Goal: Complete application form: Complete application form

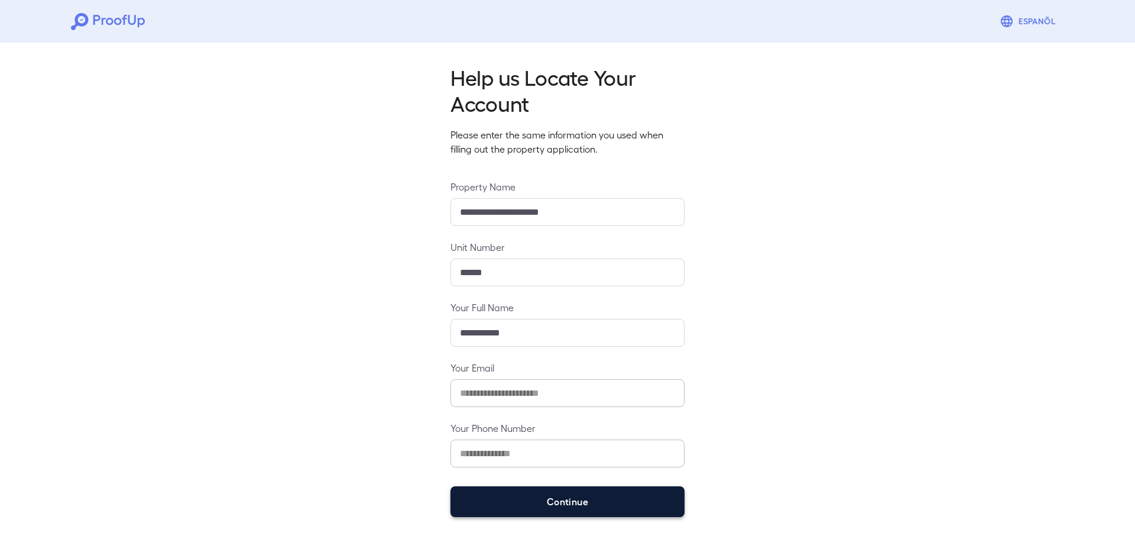
click at [496, 498] on button "Continue" at bounding box center [568, 501] width 234 height 31
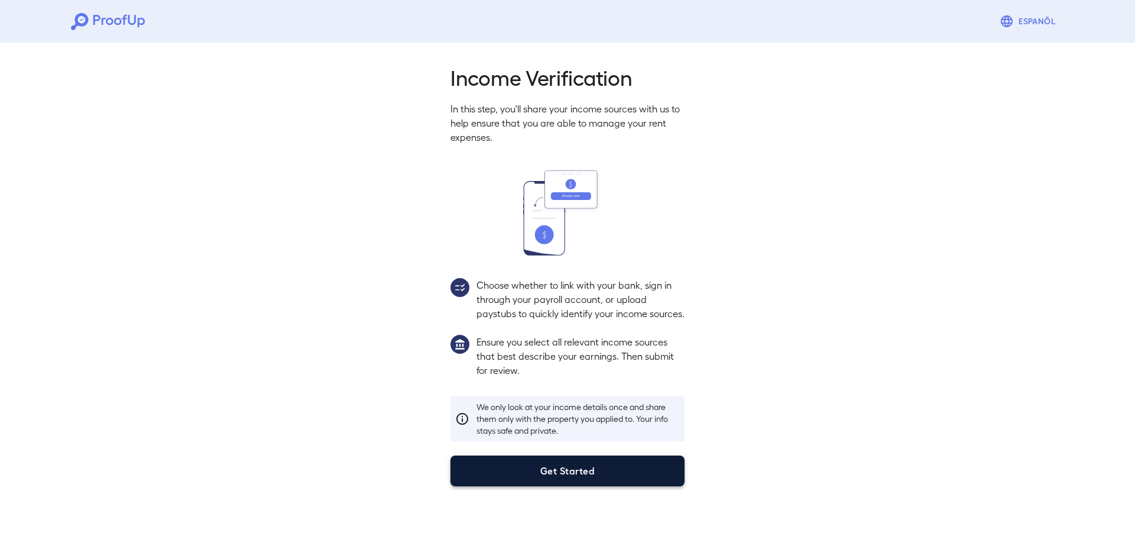
click at [592, 478] on button "Get Started" at bounding box center [568, 470] width 234 height 31
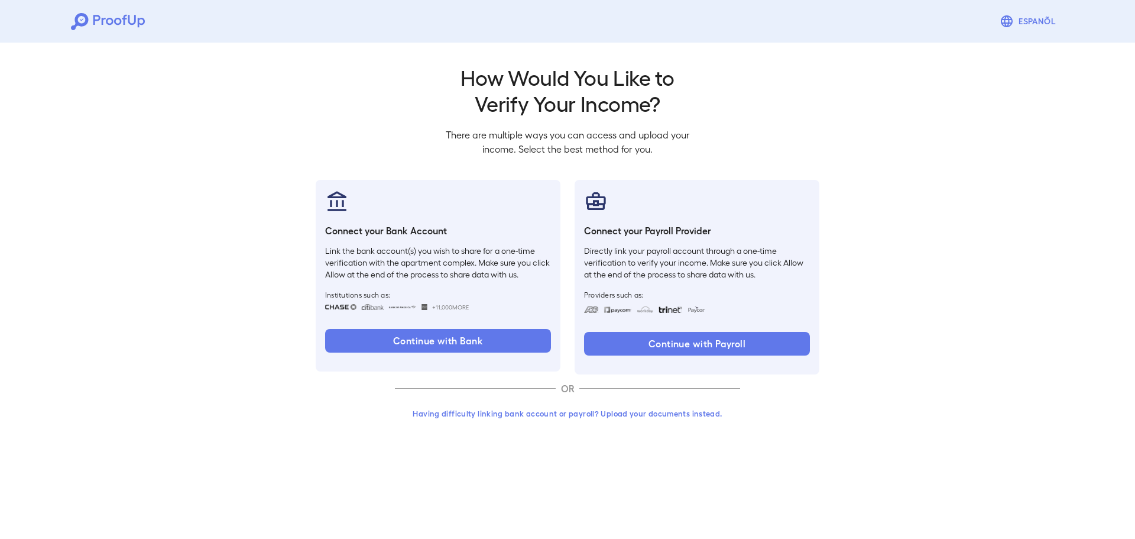
click at [502, 414] on button "Having difficulty linking bank account or payroll? Upload your documents instea…" at bounding box center [567, 413] width 345 height 21
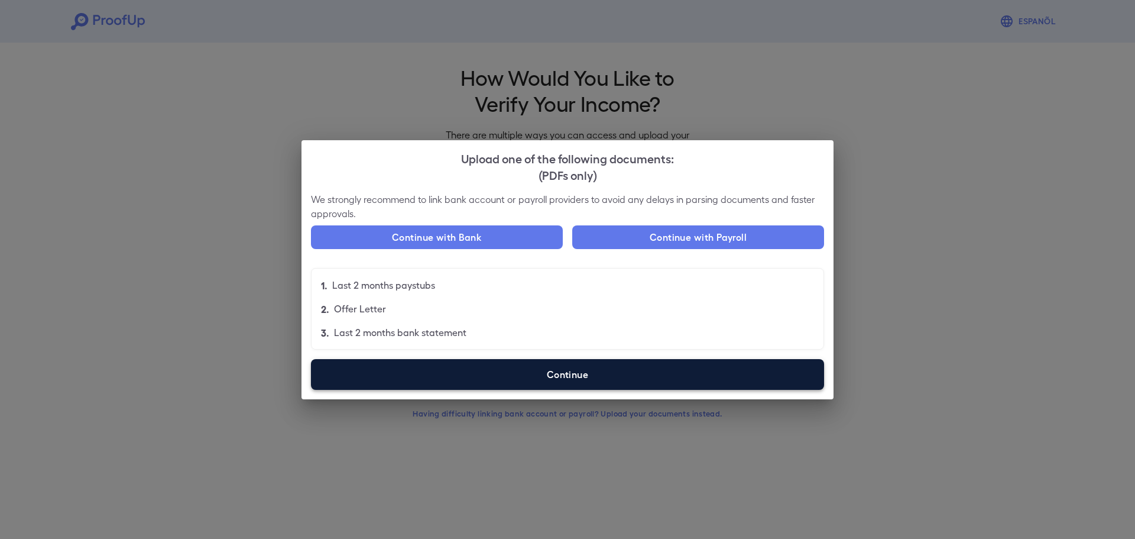
click at [468, 361] on label "Continue" at bounding box center [567, 374] width 513 height 31
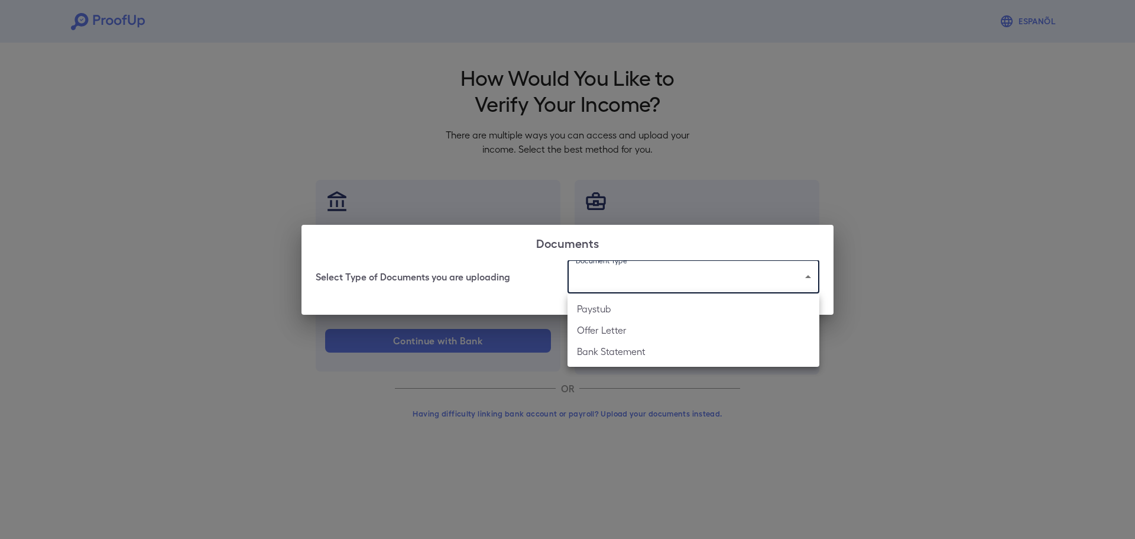
click at [647, 284] on body "Espanõl Go back How Would You Like to Verify Your Income? There are multiple wa…" at bounding box center [567, 226] width 1135 height 452
click at [632, 308] on li "Paystub" at bounding box center [694, 308] width 252 height 21
type input "*******"
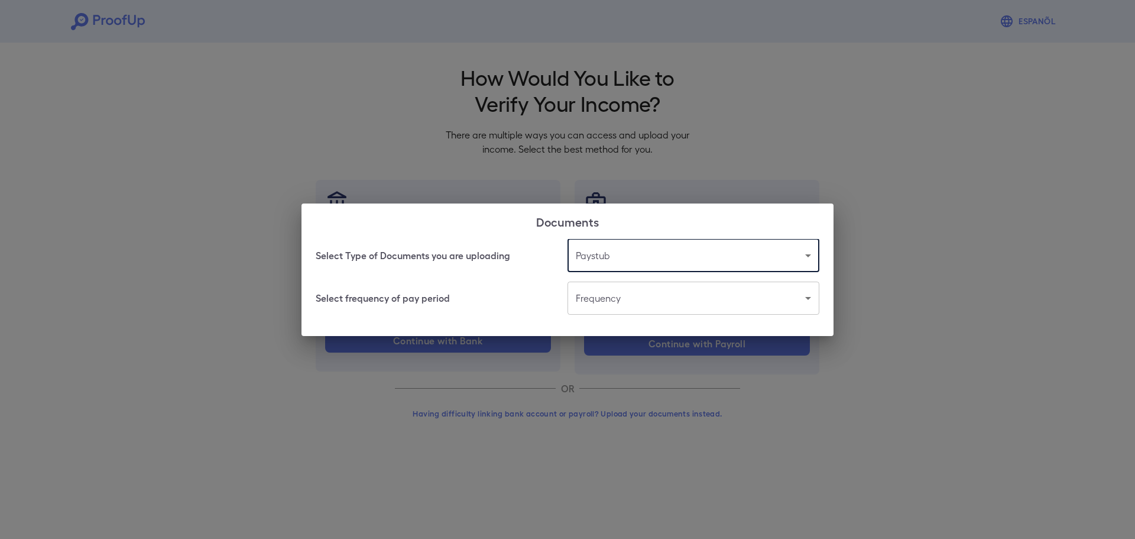
click at [615, 294] on body "Espanõl Go back How Would You Like to Verify Your Income? There are multiple wa…" at bounding box center [567, 226] width 1135 height 452
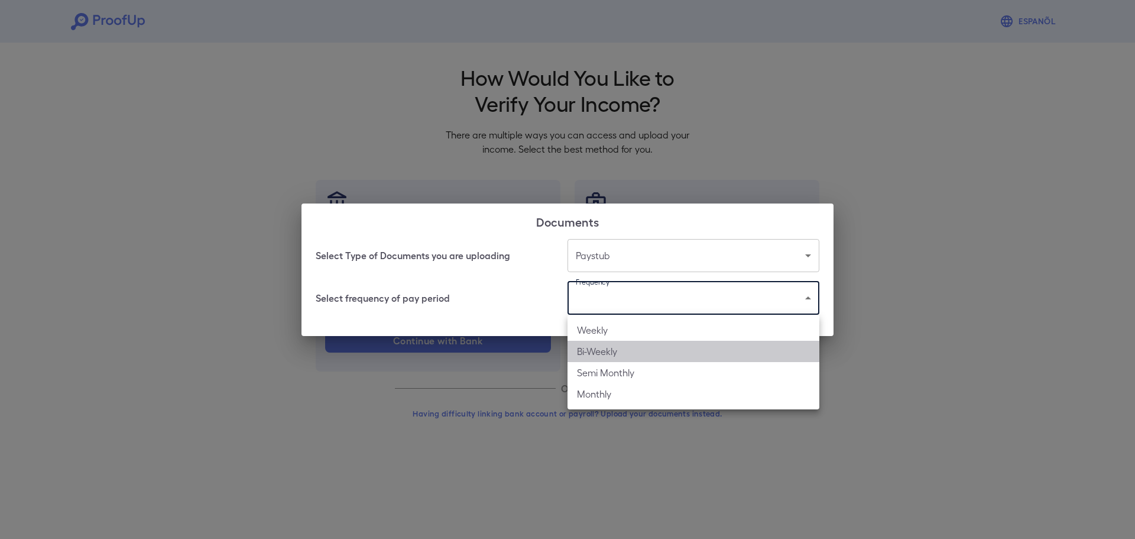
click at [611, 346] on li "Bi-Weekly" at bounding box center [694, 351] width 252 height 21
type input "*********"
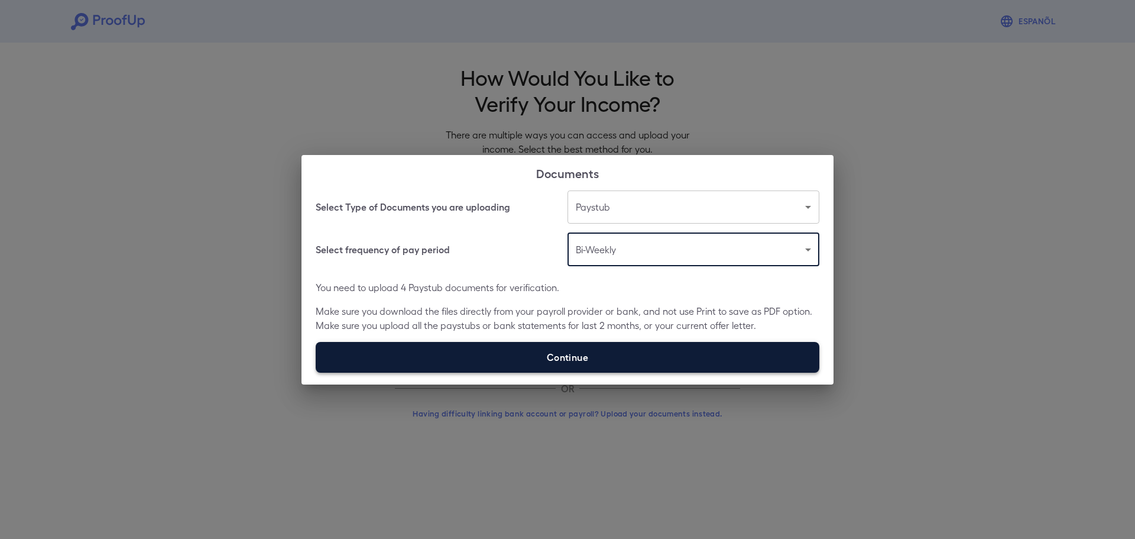
click at [581, 351] on label "Continue" at bounding box center [568, 357] width 504 height 31
click at [316, 372] on input "Continue" at bounding box center [316, 372] width 1 height 1
click at [537, 343] on label "Continue" at bounding box center [568, 357] width 504 height 31
click at [316, 372] on input "Continue" at bounding box center [316, 372] width 1 height 1
type input "**********"
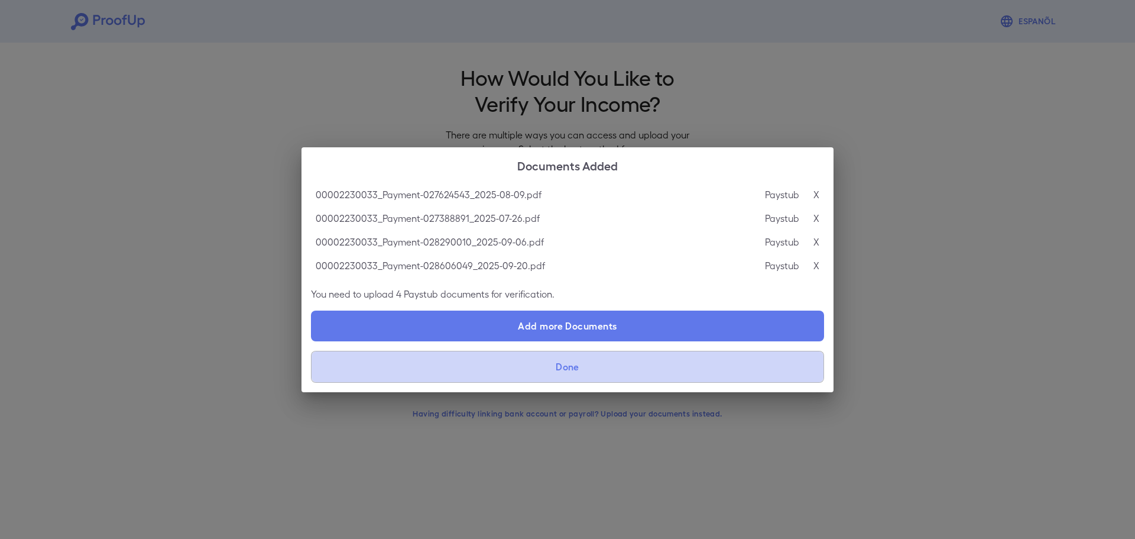
click at [518, 357] on button "Done" at bounding box center [567, 367] width 513 height 32
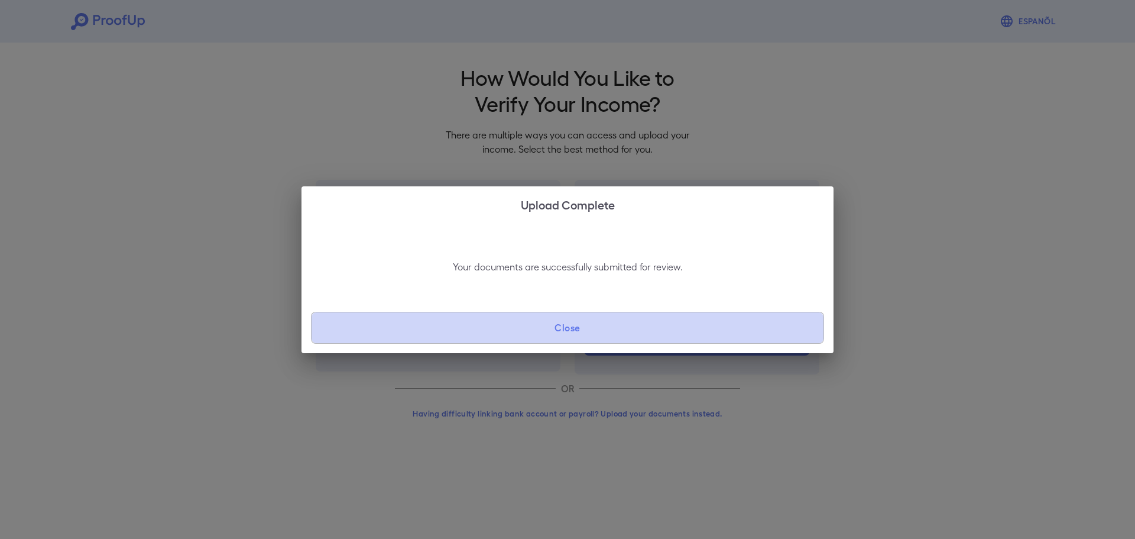
click at [534, 330] on button "Close" at bounding box center [567, 328] width 513 height 32
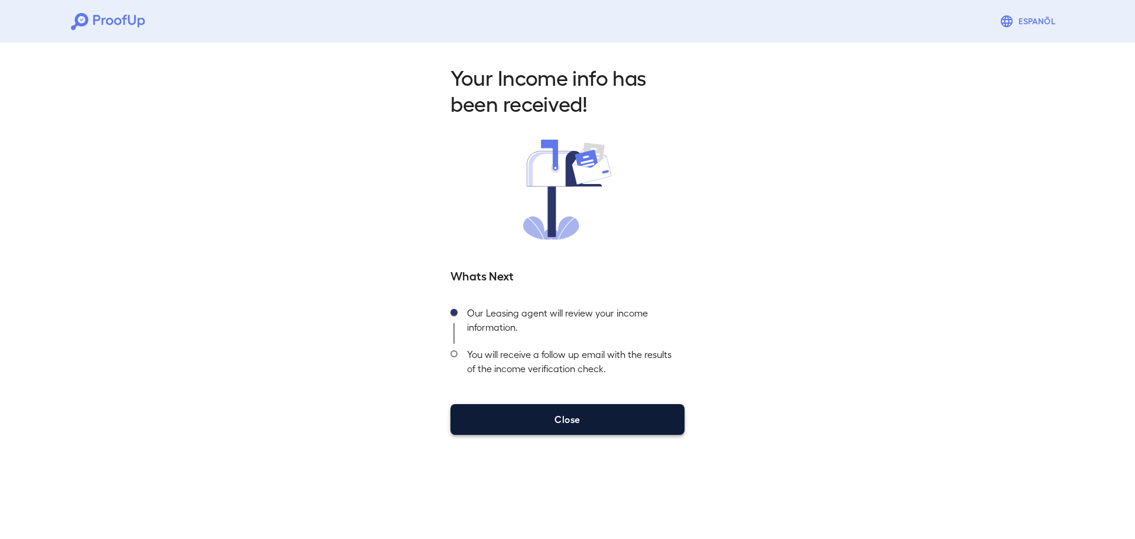
click at [590, 424] on button "Close" at bounding box center [568, 419] width 234 height 31
click at [603, 420] on button "Close" at bounding box center [568, 419] width 234 height 31
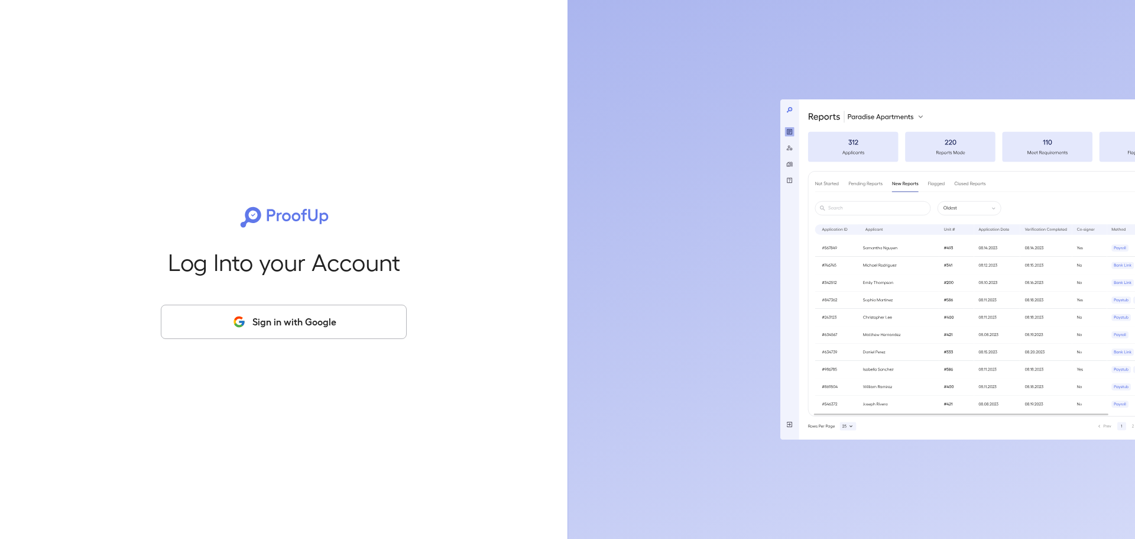
click at [293, 331] on button "Sign in with Google" at bounding box center [284, 321] width 246 height 34
